Goal: Find contact information: Find contact information

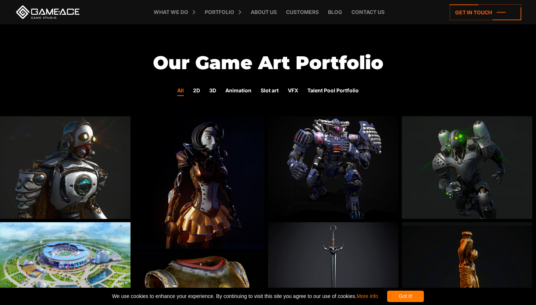
click at [62, 13] on link at bounding box center [48, 12] width 66 height 13
click at [351, 13] on link "Contact us" at bounding box center [368, 12] width 40 height 24
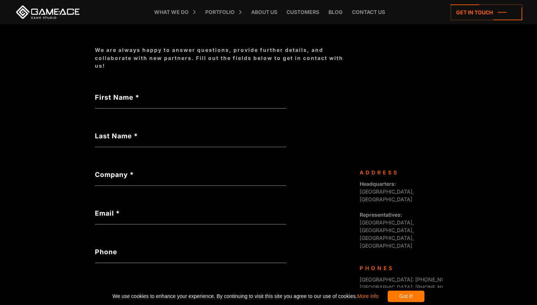
scroll to position [105, 0]
